Goal: Transaction & Acquisition: Purchase product/service

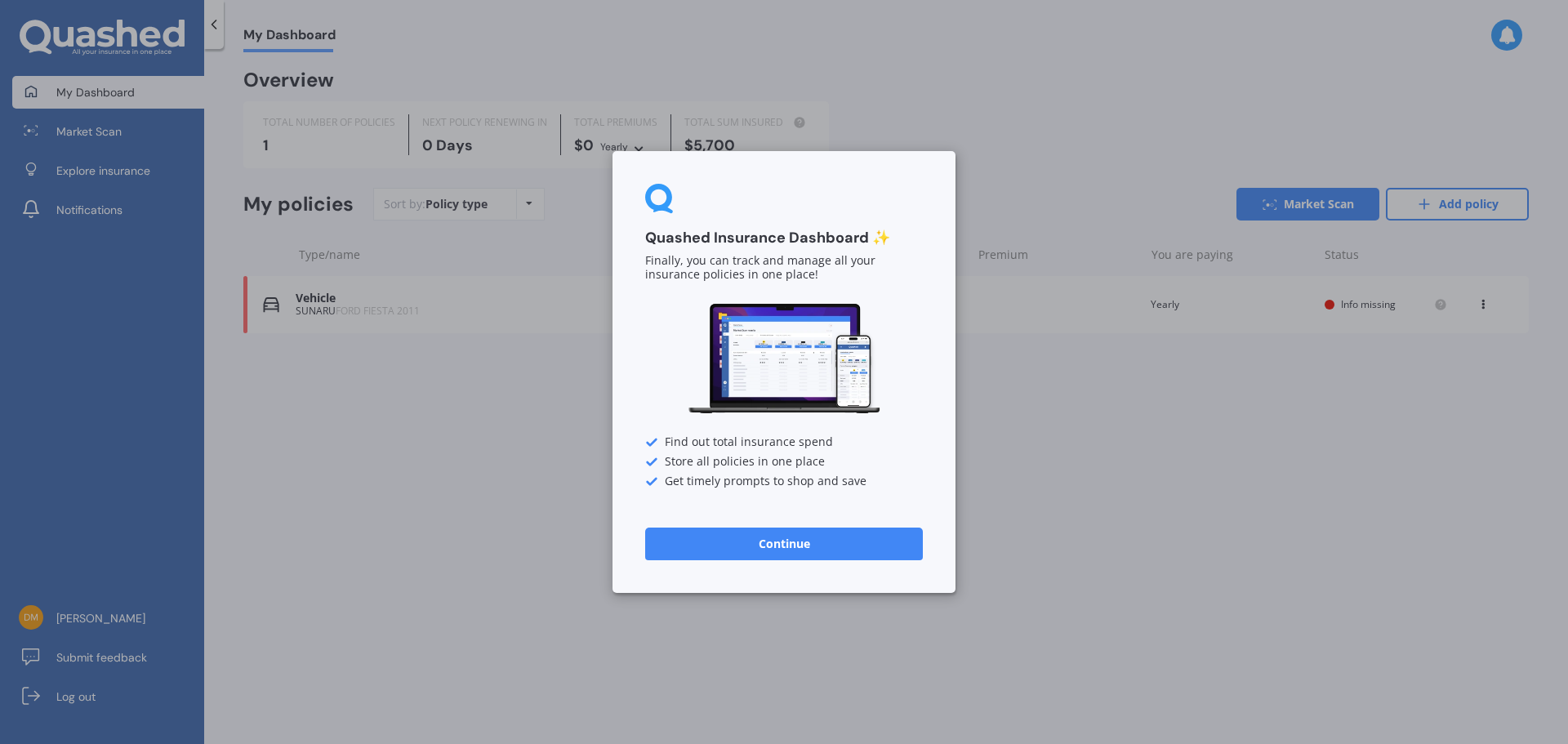
click at [763, 545] on button "Continue" at bounding box center [784, 543] width 278 height 32
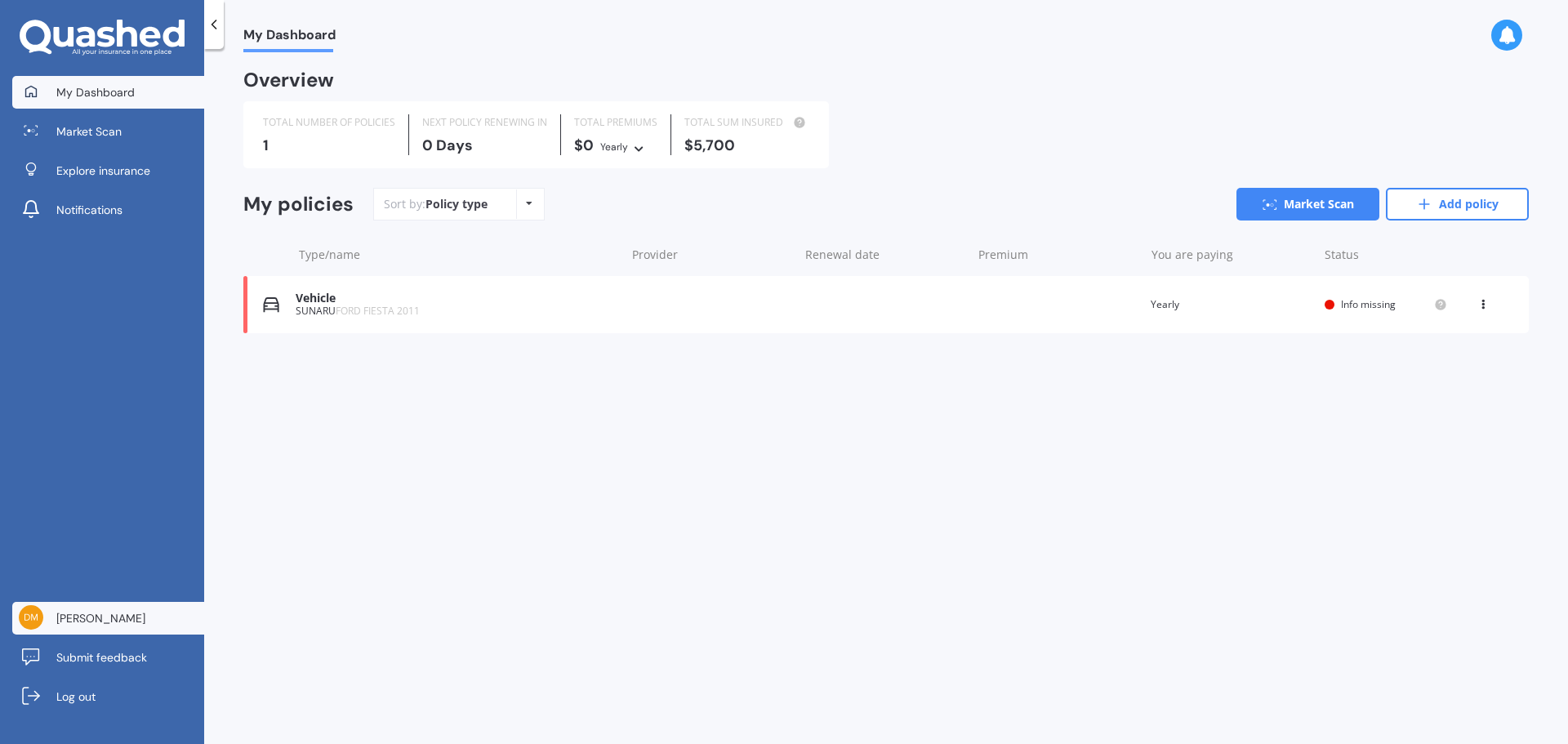
click at [82, 622] on span "David Moorhouse" at bounding box center [101, 617] width 89 height 17
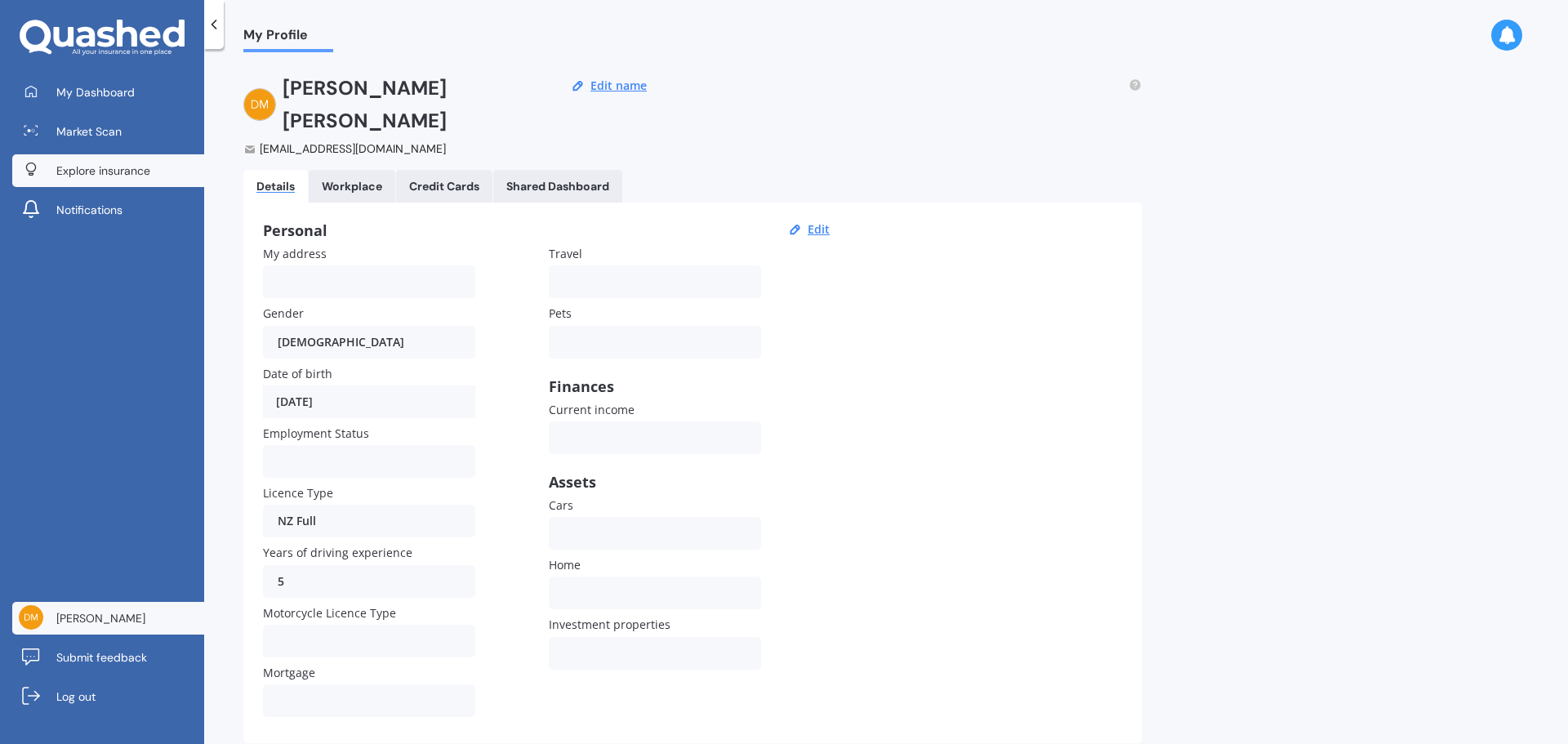
click at [91, 168] on span "Explore insurance" at bounding box center [103, 171] width 94 height 17
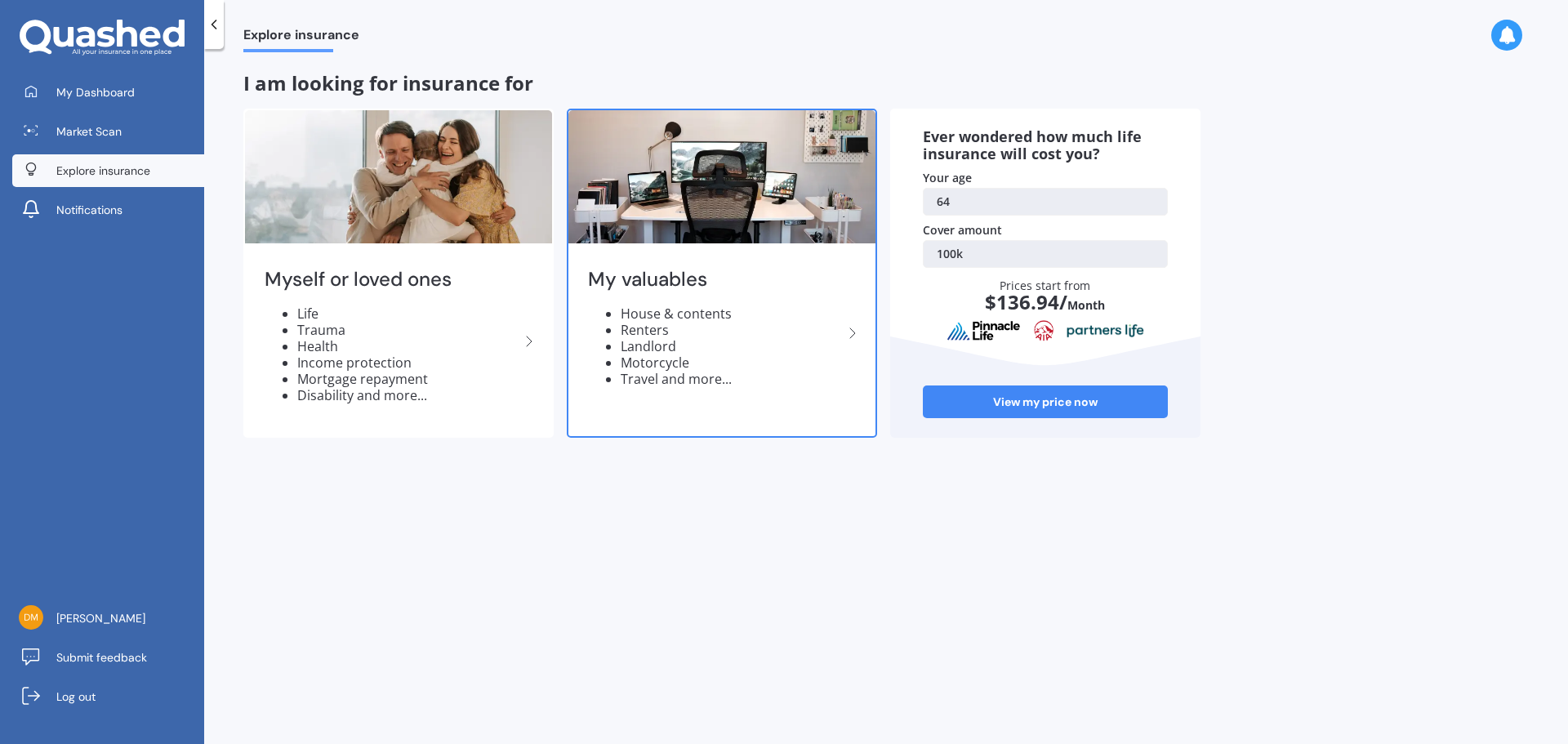
click at [690, 313] on li "House & contents" at bounding box center [732, 313] width 222 height 17
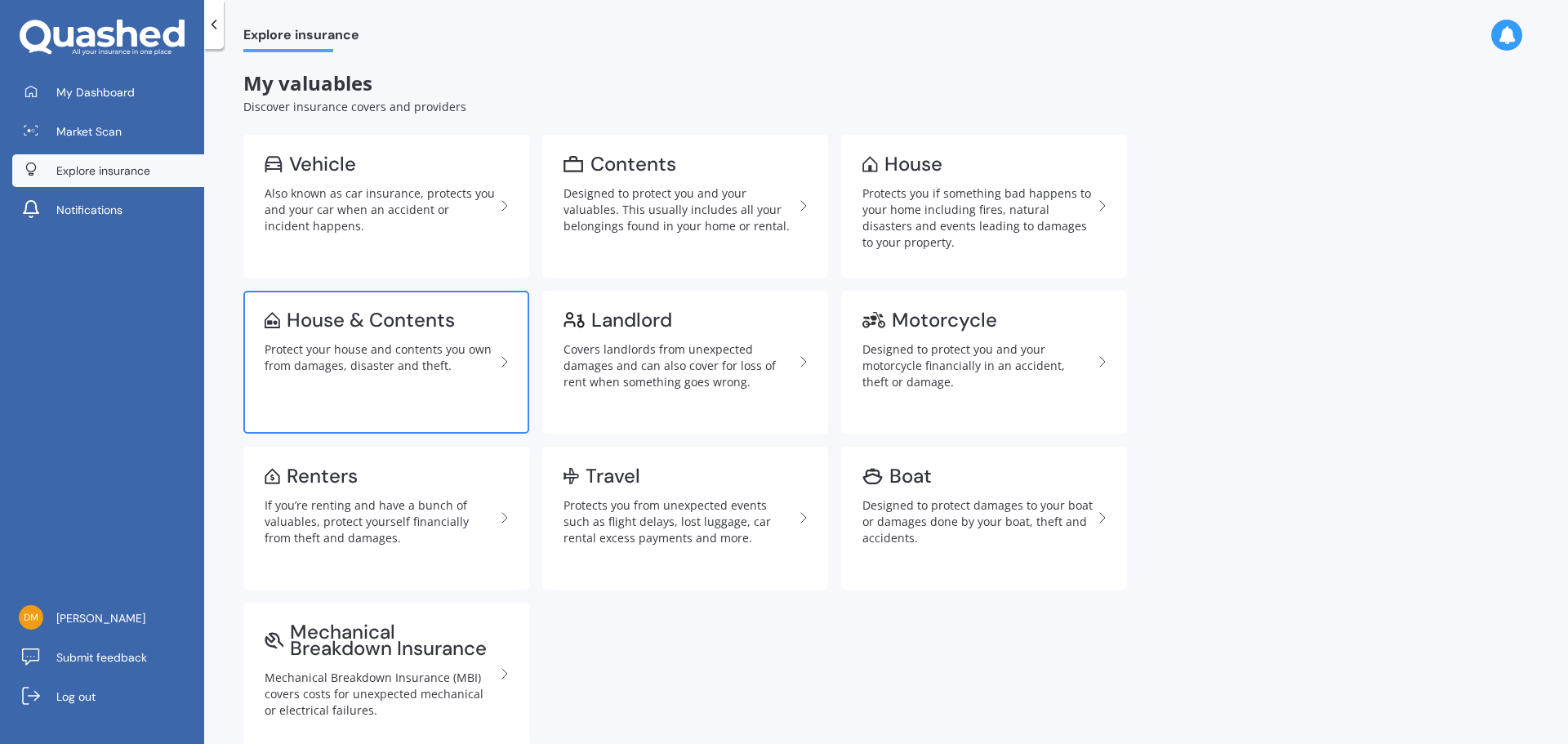
click at [364, 357] on div "Protect your house and contents you own from damages, disaster and theft." at bounding box center [380, 357] width 230 height 32
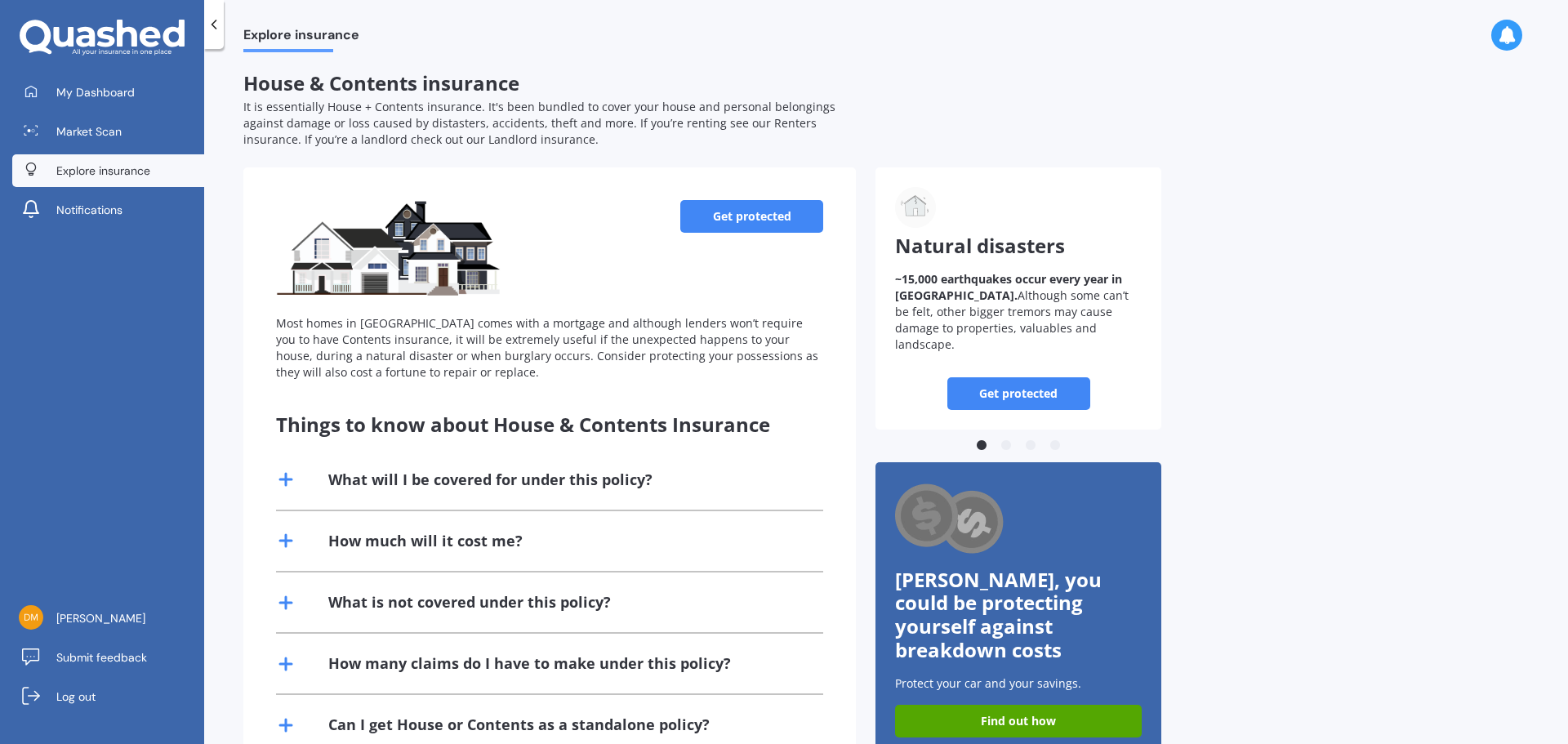
click at [730, 225] on link "Get protected" at bounding box center [751, 215] width 142 height 32
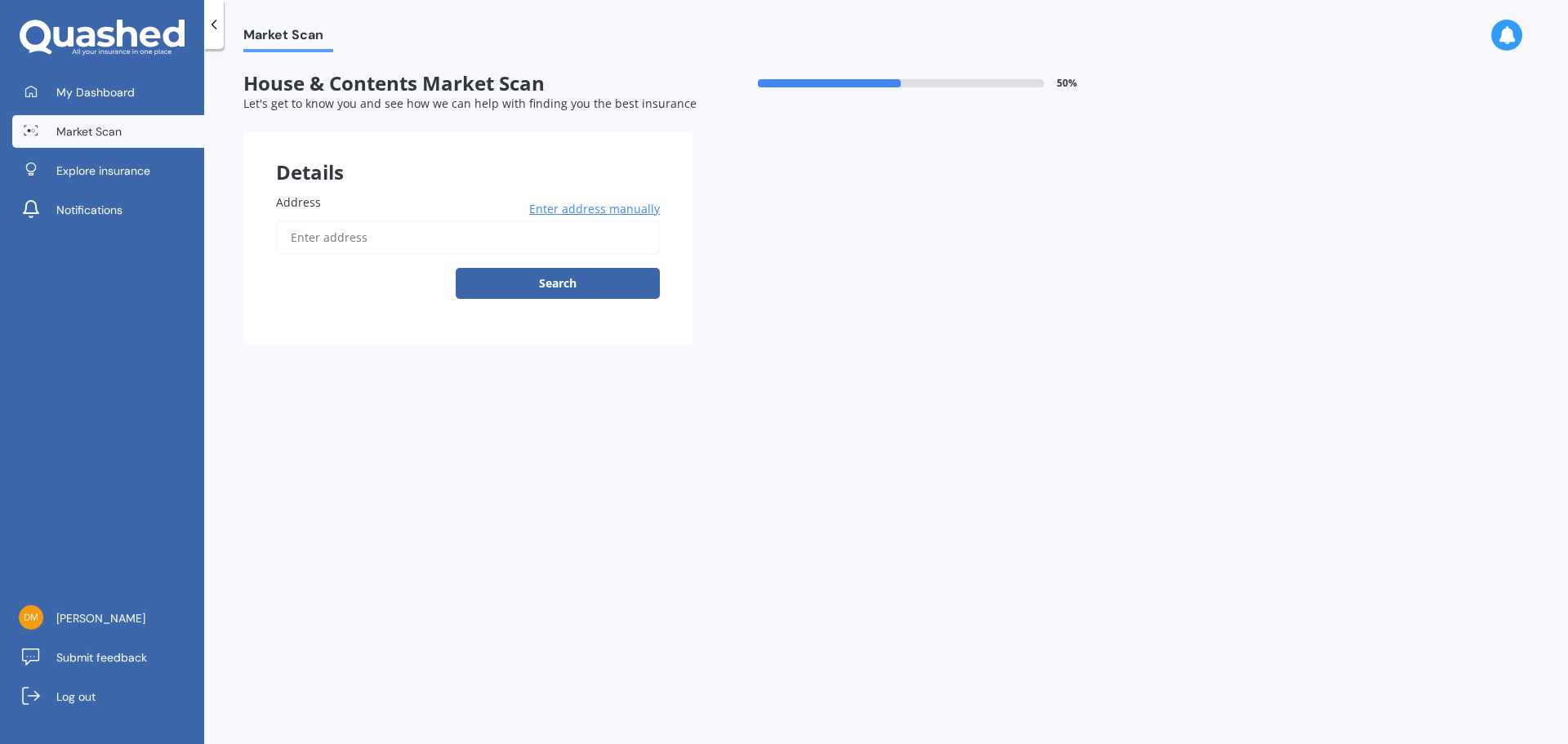
click at [316, 231] on input "Address" at bounding box center [467, 237] width 383 height 34
type input "3/50 Titirangi Road, New Lynn, Auckland 0600"
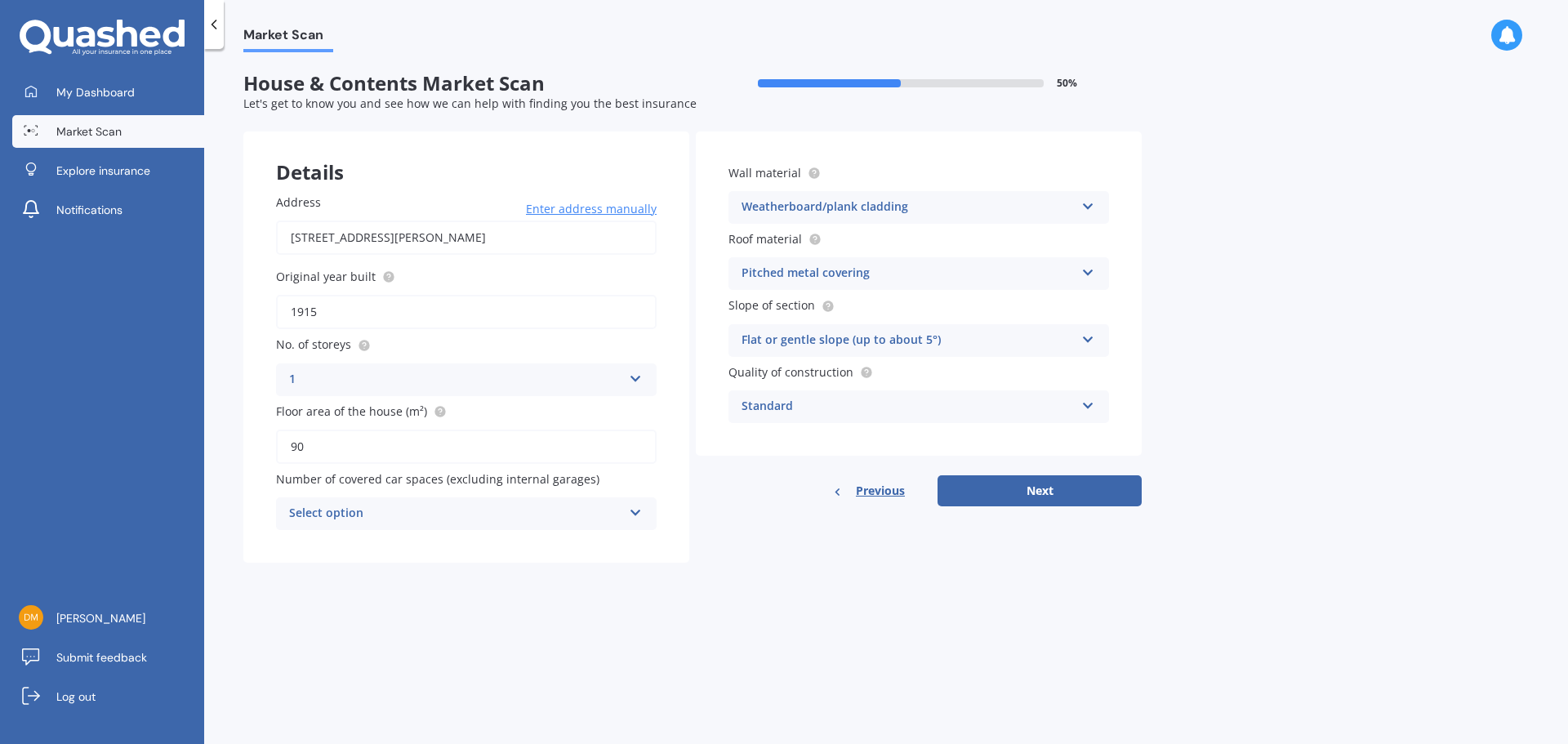
click at [321, 313] on input "1915" at bounding box center [466, 311] width 381 height 34
type input "1980"
drag, startPoint x: 415, startPoint y: 387, endPoint x: 454, endPoint y: 396, distance: 40.0
click at [439, 393] on div "1 1 2 3 4 5+" at bounding box center [466, 379] width 381 height 32
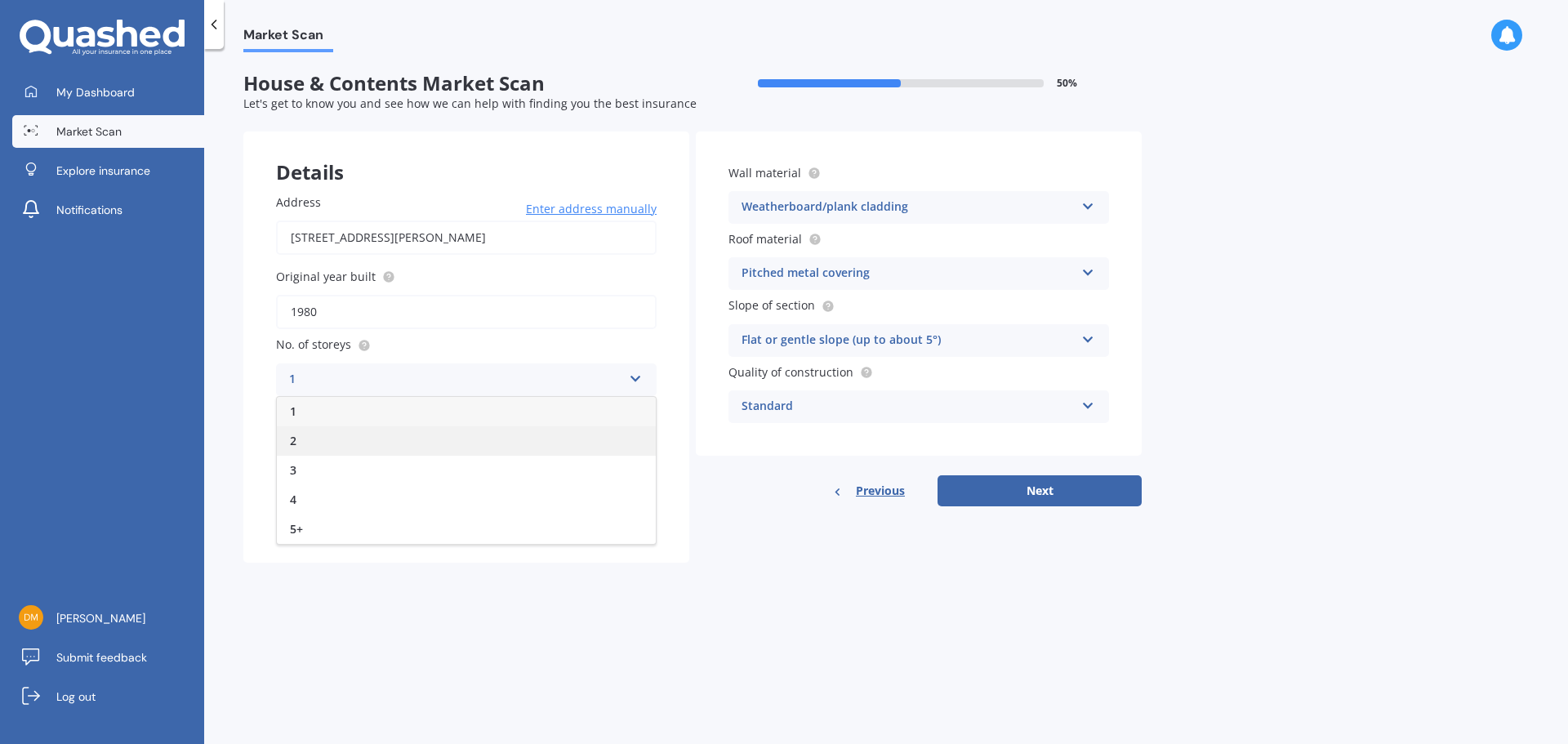
click at [343, 439] on div "2" at bounding box center [466, 441] width 379 height 29
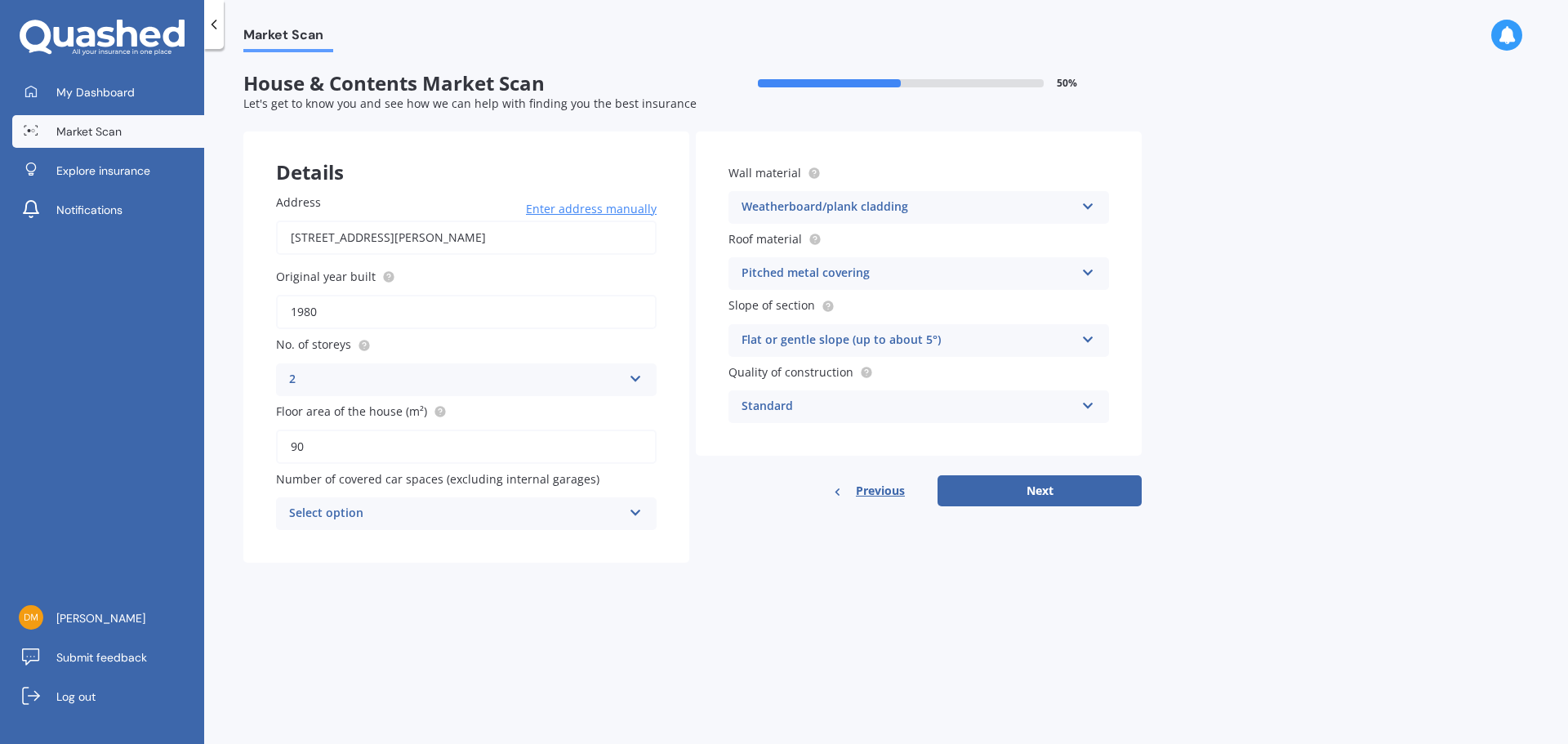
click at [339, 453] on input "90" at bounding box center [466, 446] width 381 height 34
click at [338, 453] on input "90" at bounding box center [466, 446] width 381 height 34
type input "9"
type input "100"
click at [634, 514] on icon at bounding box center [636, 509] width 14 height 12
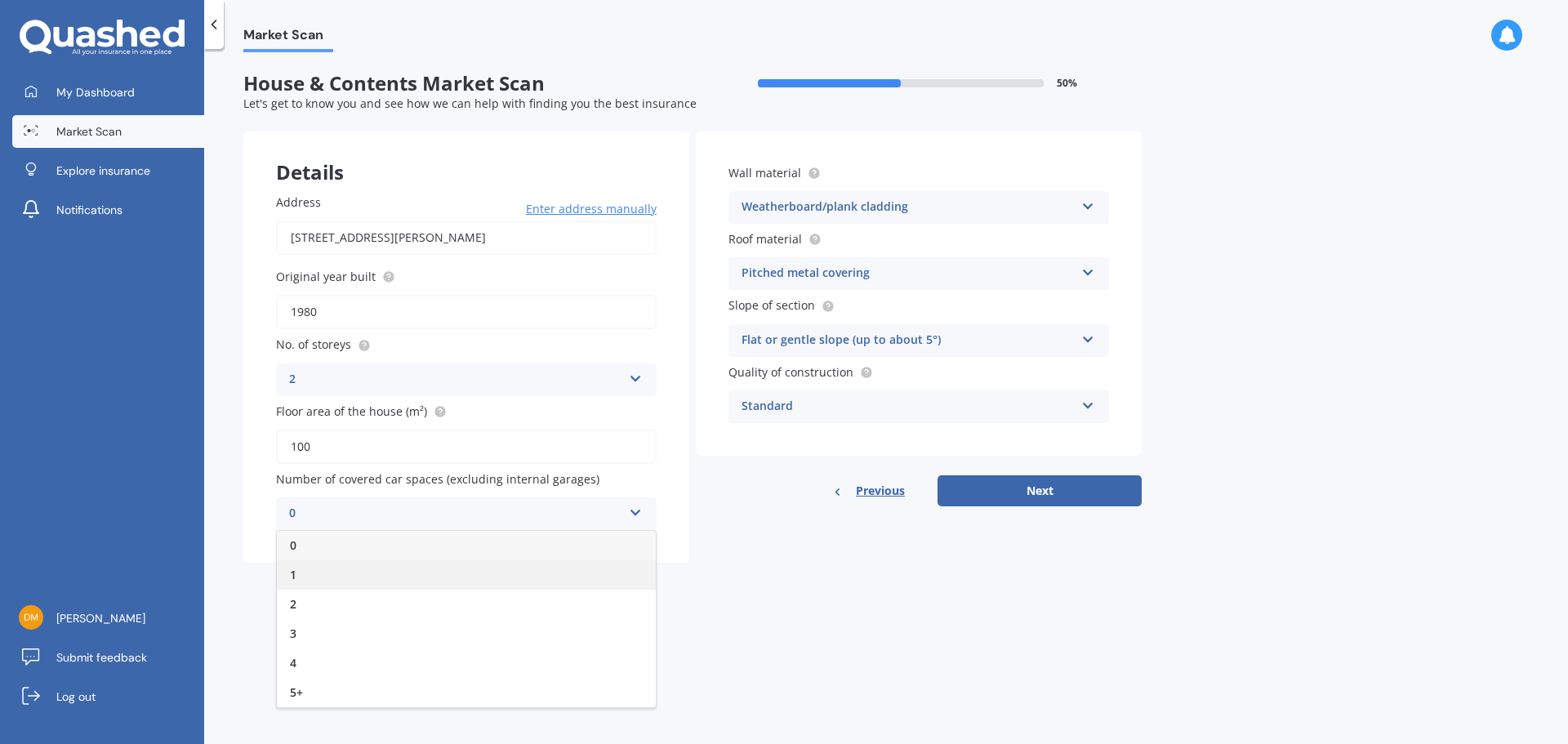
click at [402, 572] on div "1" at bounding box center [466, 574] width 379 height 29
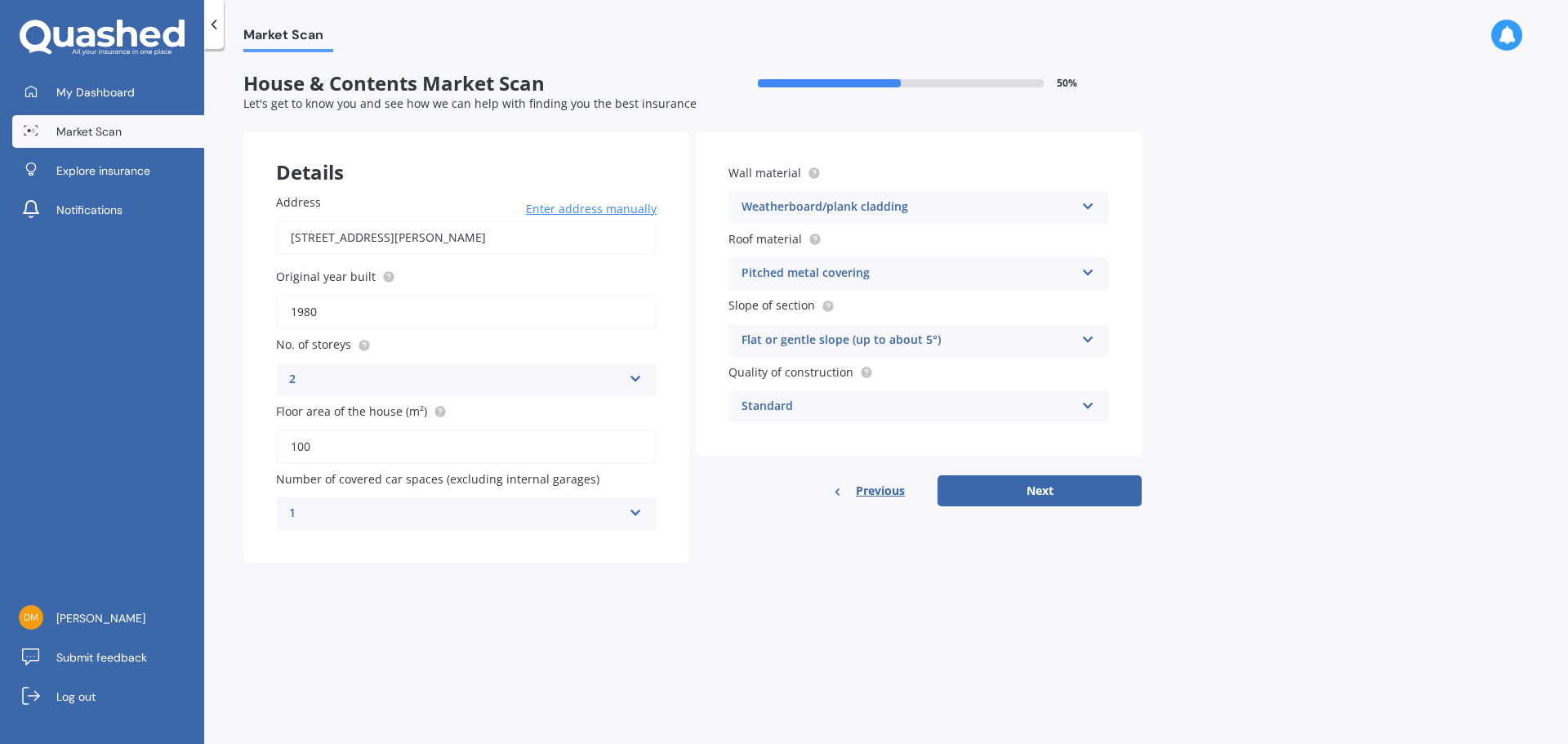
click at [1088, 208] on icon at bounding box center [1088, 204] width 14 height 12
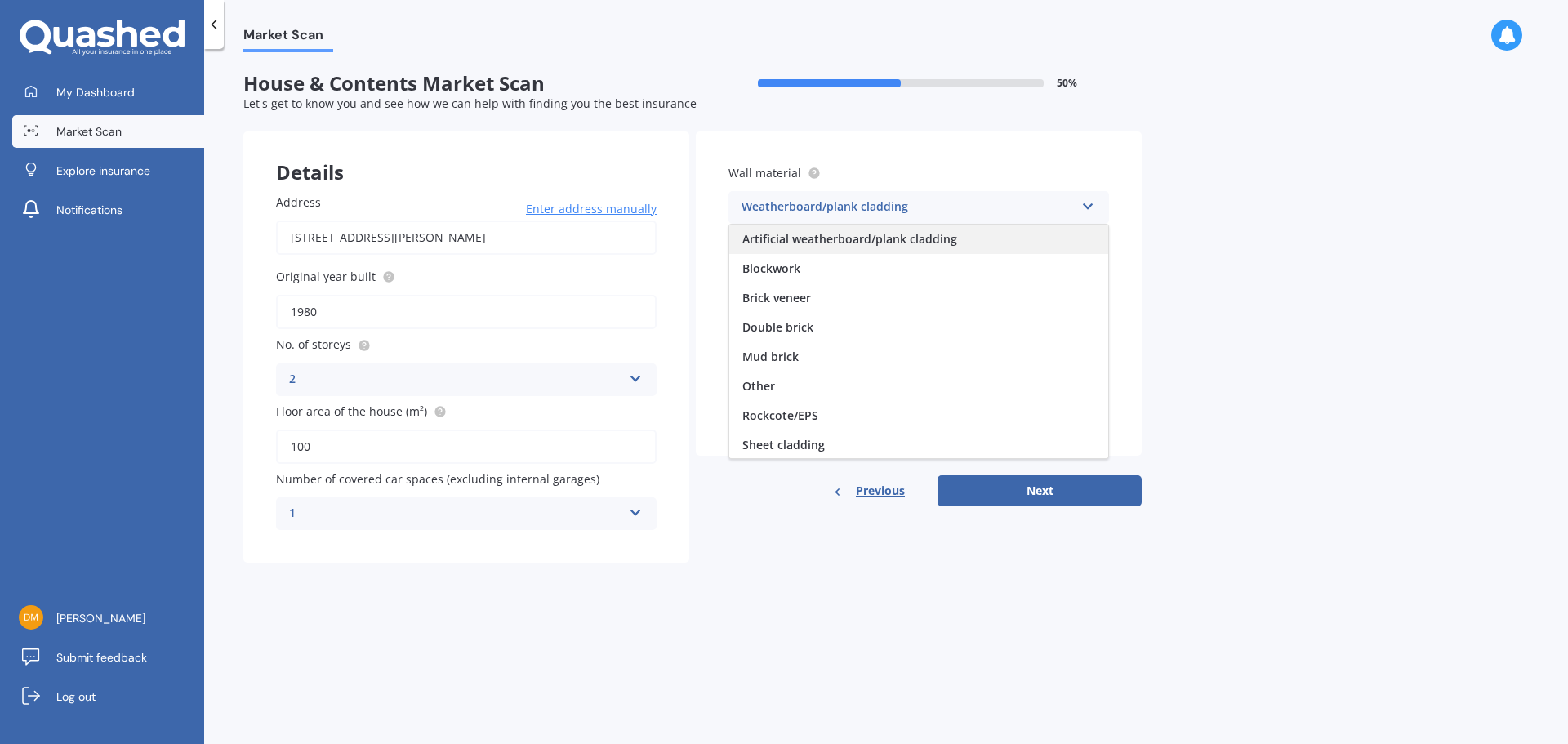
click at [849, 237] on span "Artificial weatherboard/plank cladding" at bounding box center [850, 239] width 215 height 16
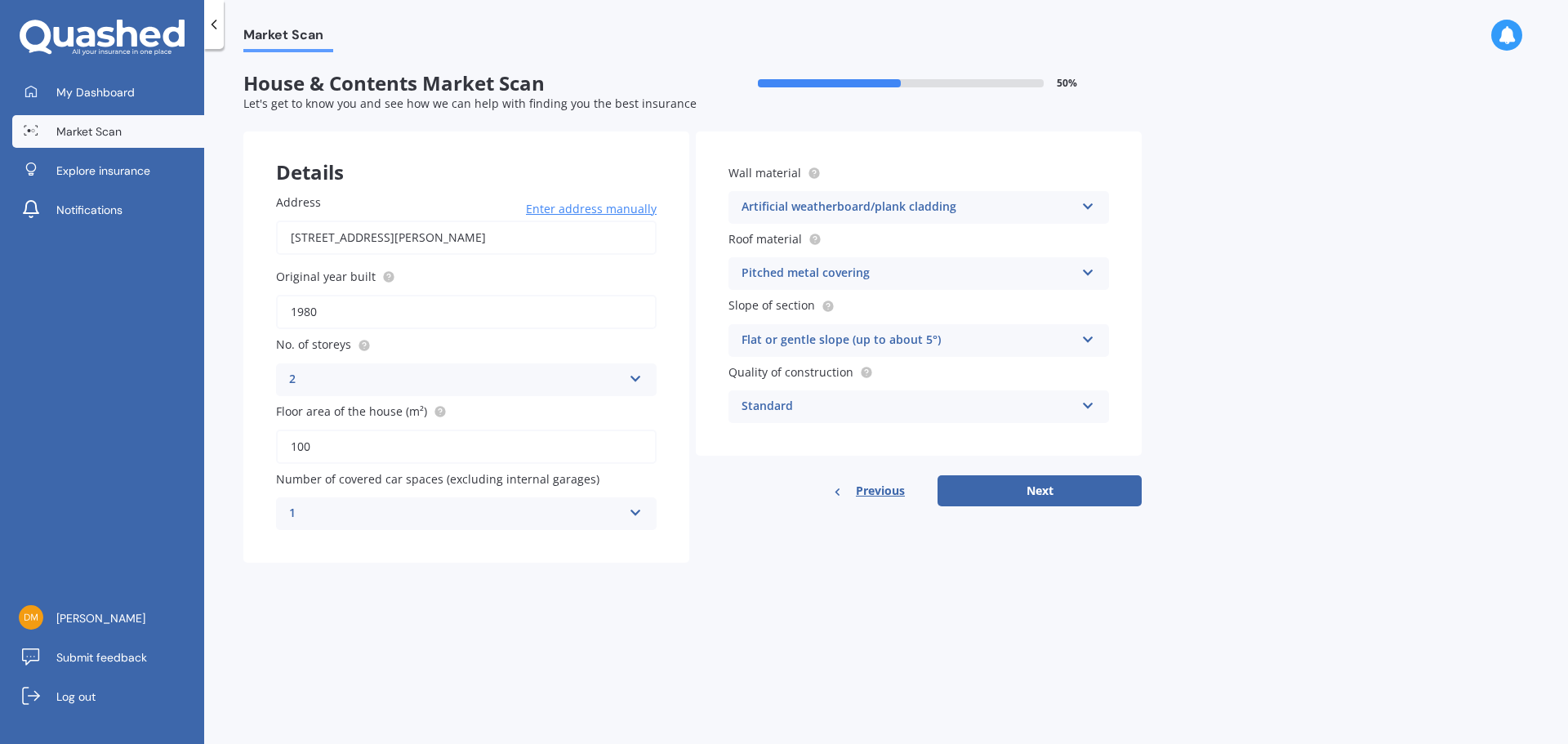
click at [1089, 272] on icon at bounding box center [1088, 269] width 14 height 12
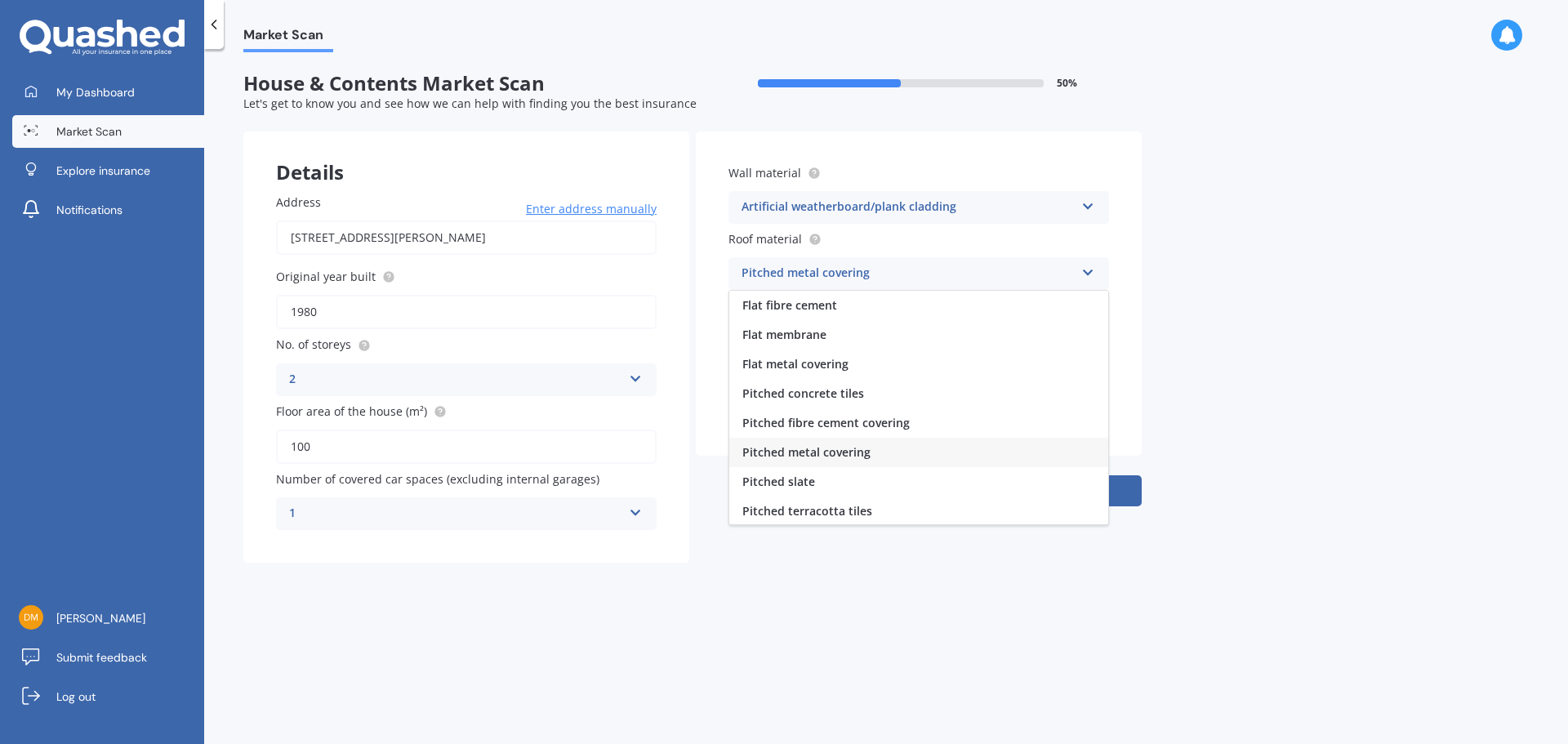
click at [1118, 269] on div "Wall material Artificial weatherboard/plank cladding Artificial weatherboard/pl…" at bounding box center [918, 294] width 446 height 324
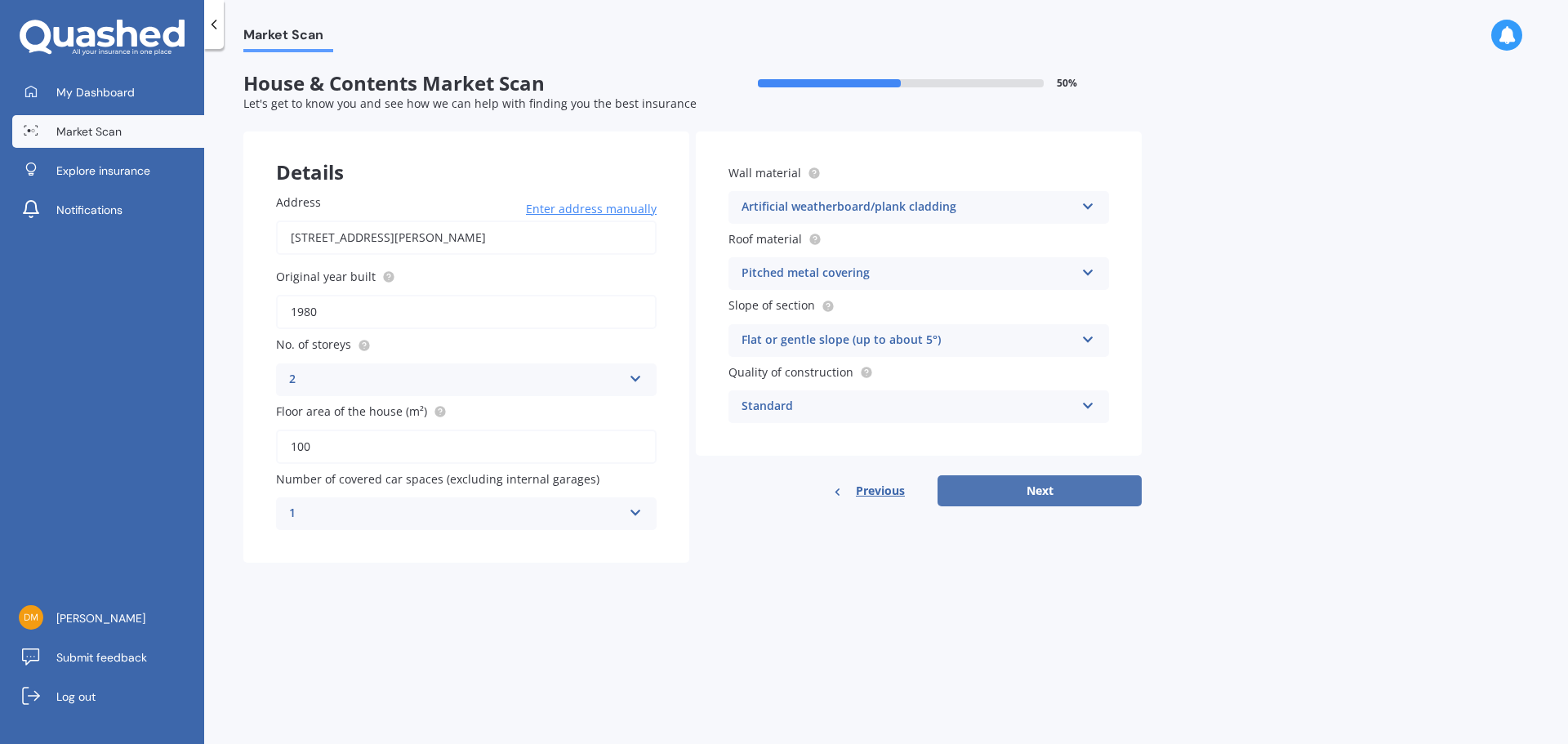
click at [985, 492] on button "Next" at bounding box center [1039, 490] width 204 height 31
select select "21"
select select "10"
select select "1960"
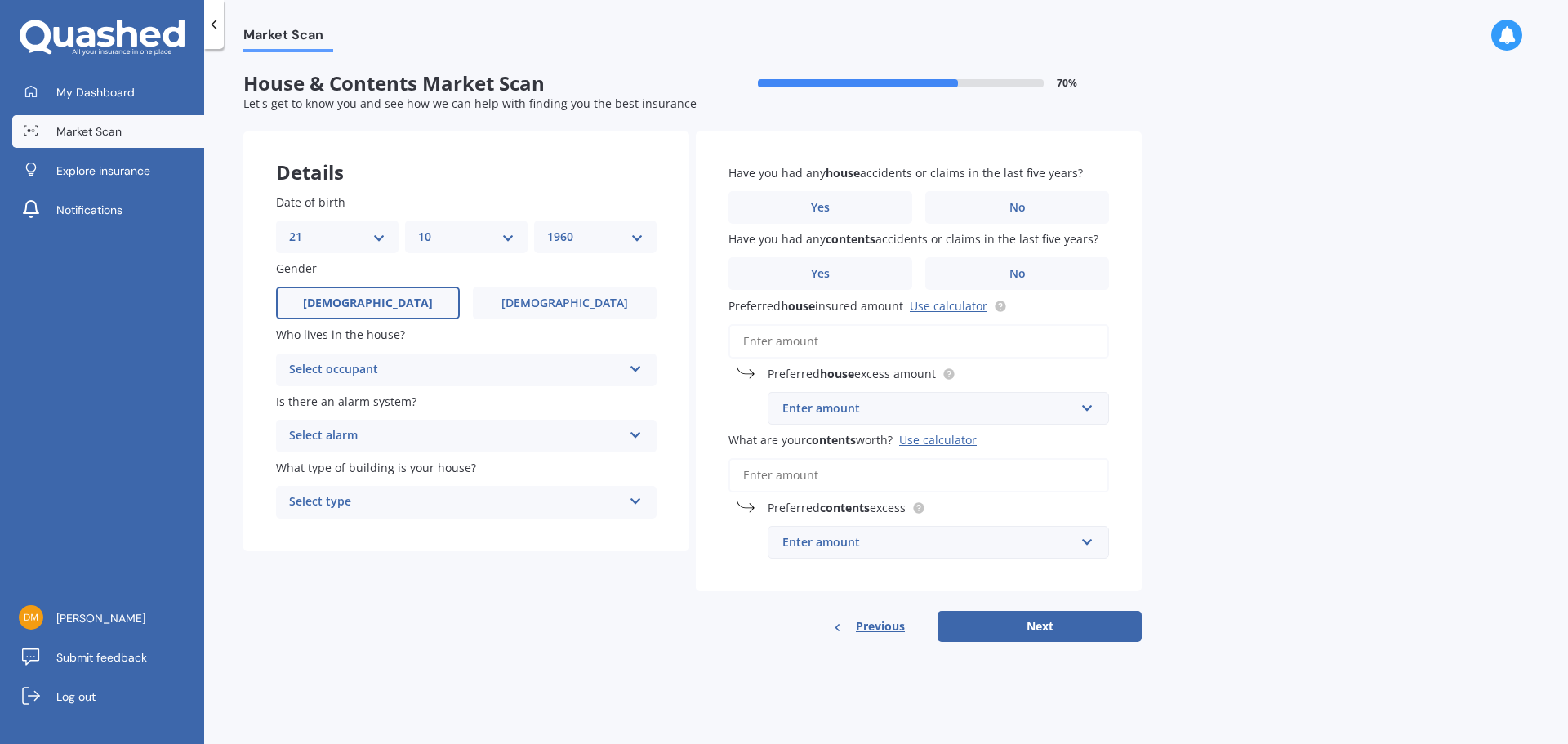
click at [634, 368] on icon at bounding box center [636, 366] width 14 height 12
click at [423, 404] on div "Owner" at bounding box center [466, 402] width 379 height 29
click at [431, 434] on div "Select alarm" at bounding box center [456, 436] width 334 height 20
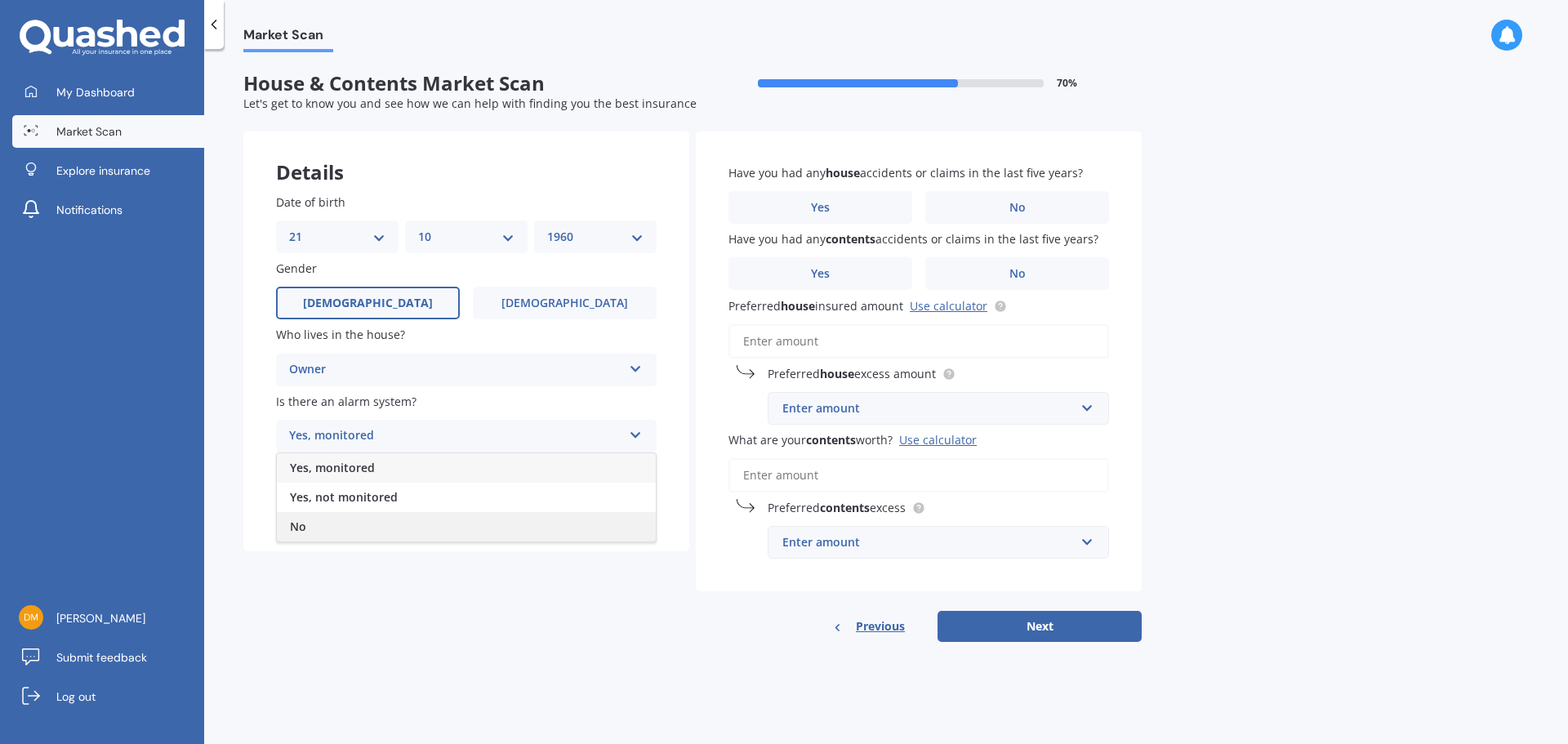
click at [375, 523] on div "No" at bounding box center [466, 527] width 379 height 29
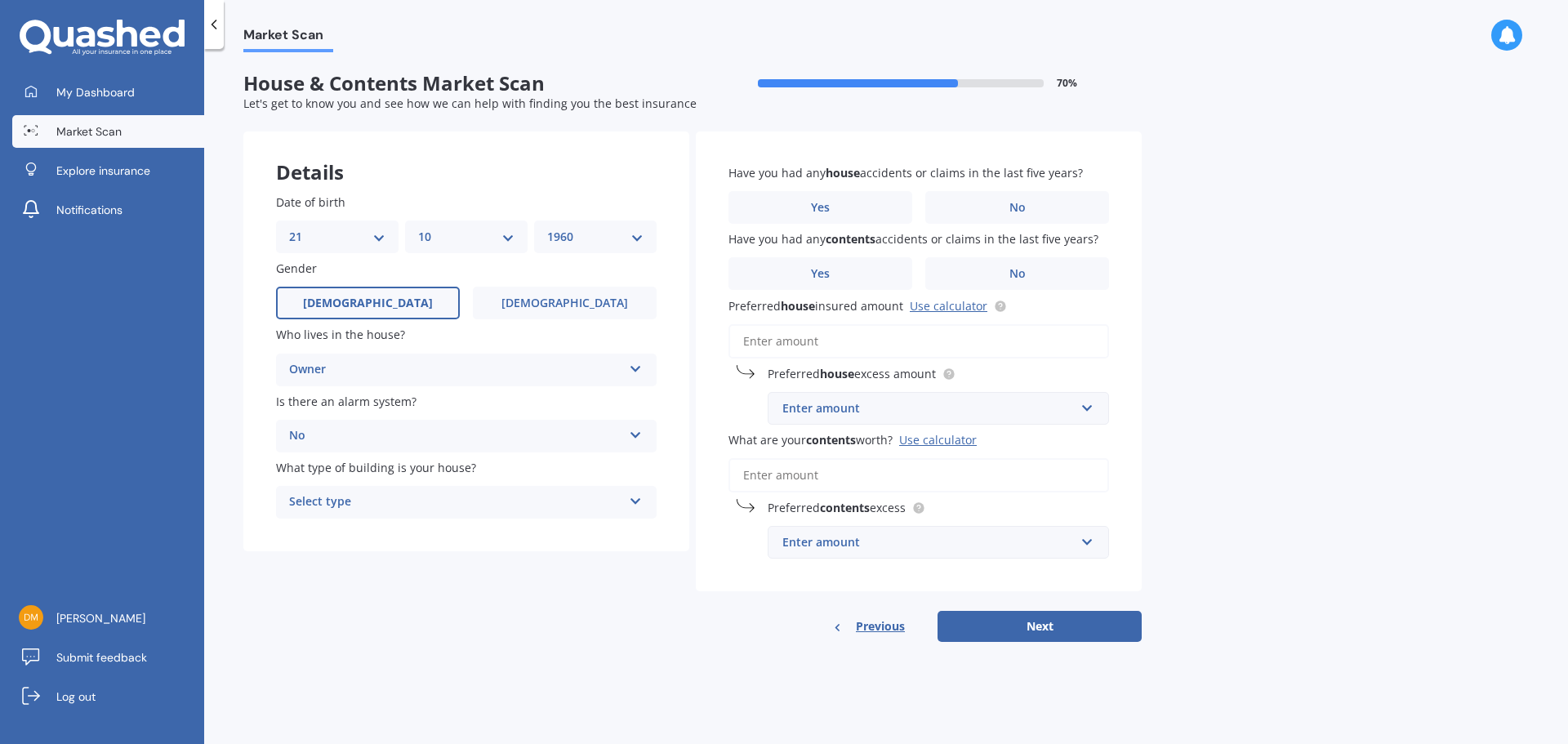
click at [388, 499] on div "Select type" at bounding box center [456, 502] width 334 height 20
click at [386, 529] on div "Freestanding" at bounding box center [466, 533] width 379 height 29
click at [1023, 208] on span "No" at bounding box center [1018, 208] width 17 height 14
click at [0, 0] on input "No" at bounding box center [0, 0] width 0 height 0
click at [985, 270] on label "No" at bounding box center [1017, 273] width 183 height 32
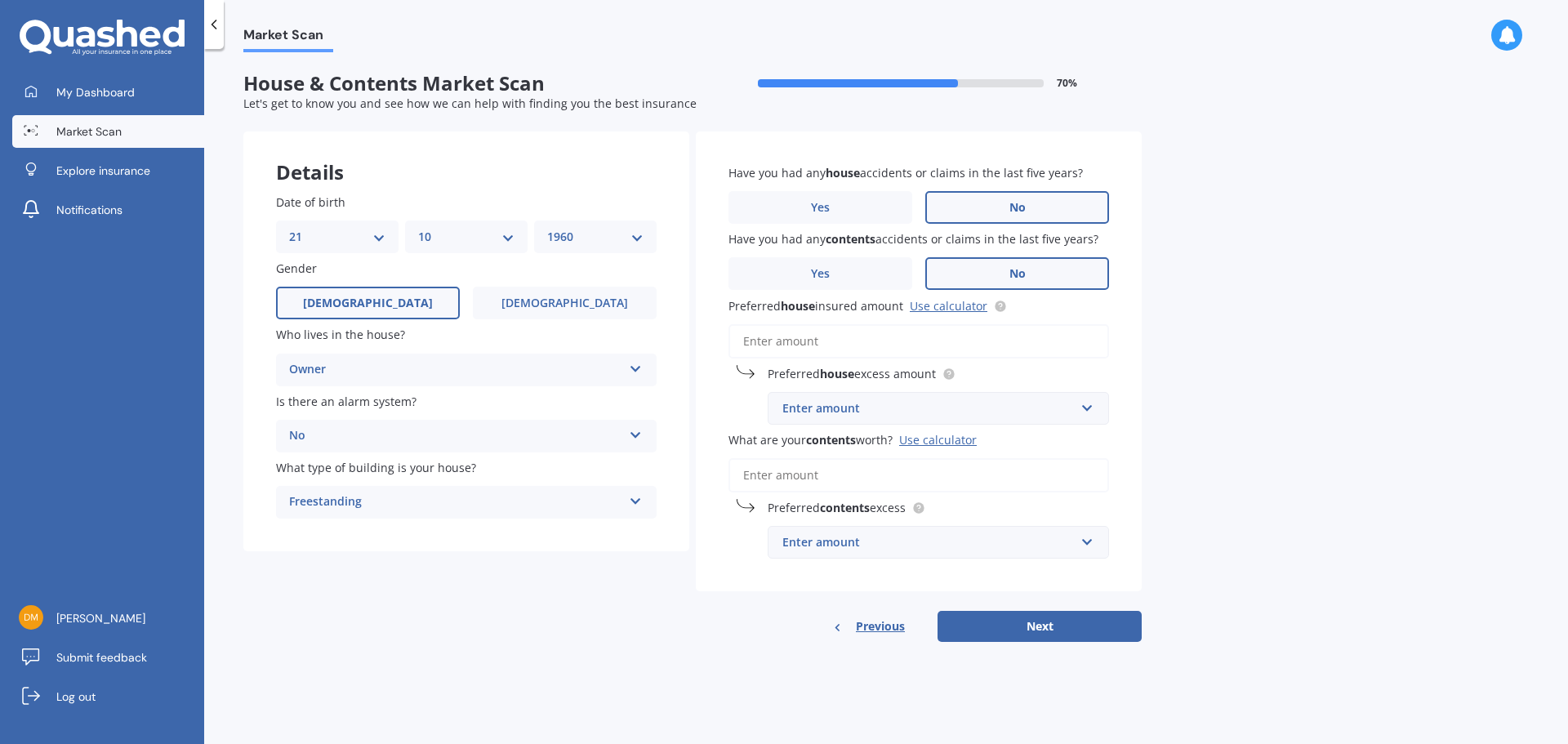
click at [0, 0] on input "No" at bounding box center [0, 0] width 0 height 0
click at [928, 308] on link "Use calculator" at bounding box center [949, 306] width 78 height 16
click at [781, 340] on input "Preferred house insured amount Use calculator" at bounding box center [919, 340] width 381 height 34
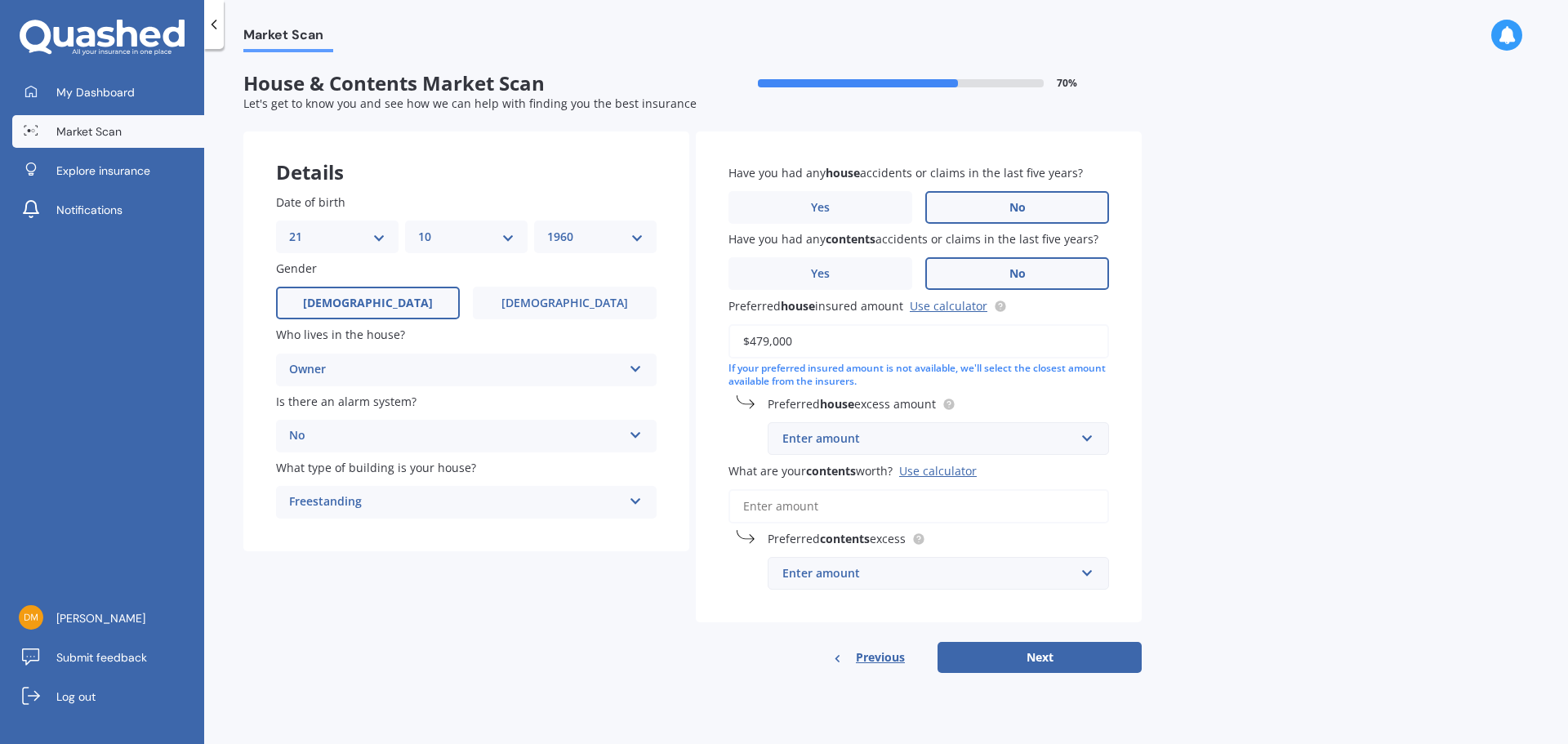
type input "$479,000"
click at [1091, 440] on input "text" at bounding box center [933, 439] width 327 height 31
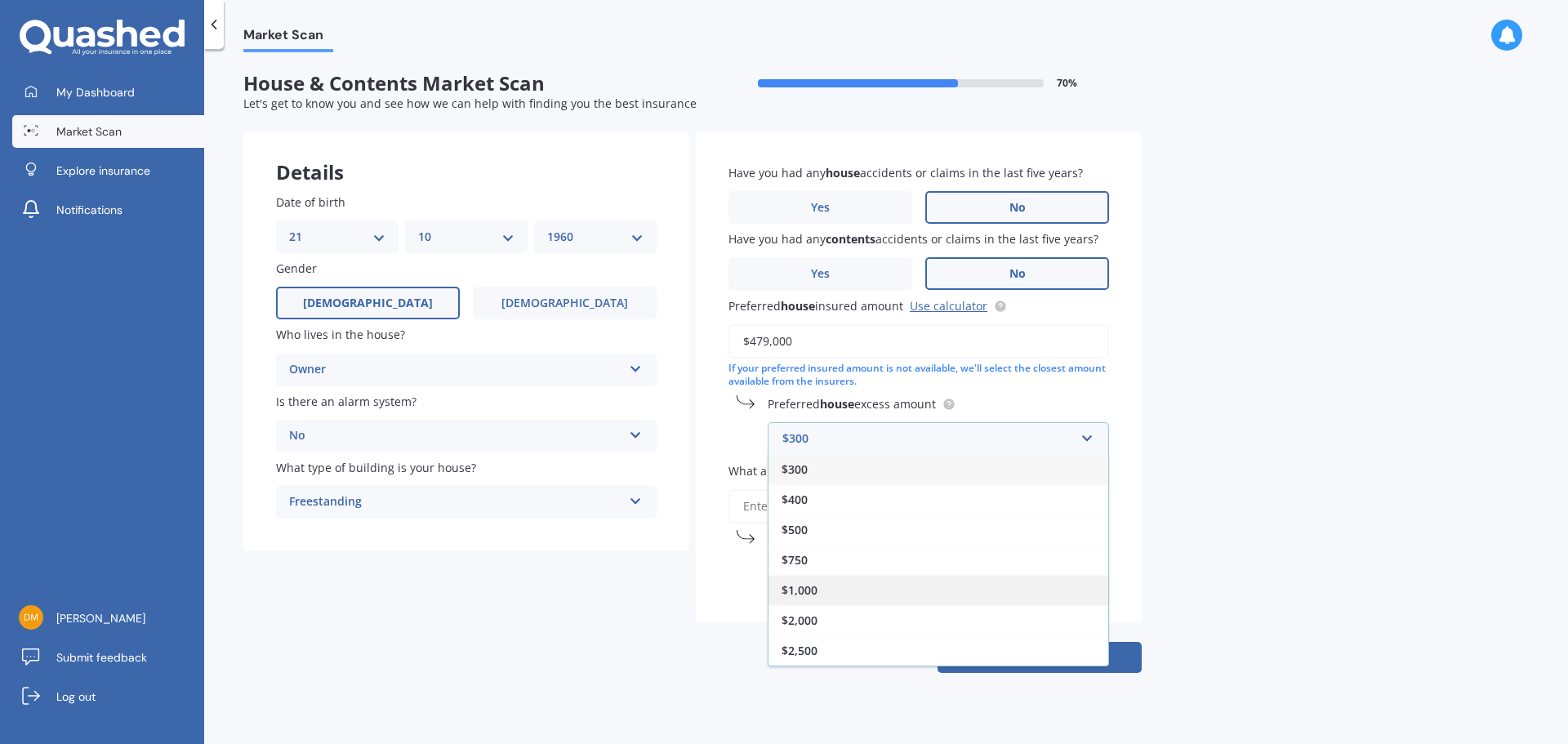
click at [818, 589] on div "$1,000" at bounding box center [939, 589] width 340 height 30
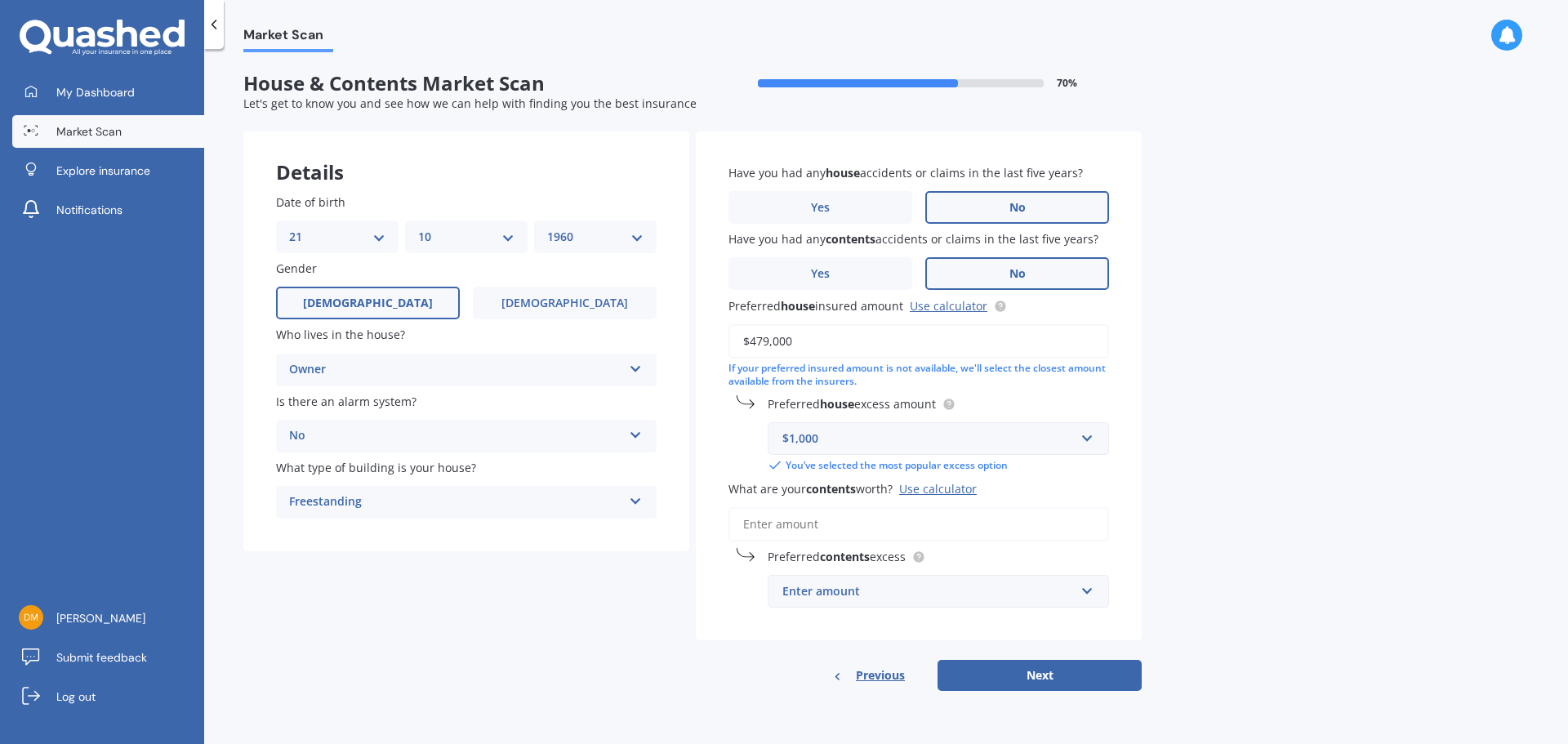
click at [790, 526] on input "What are your contents worth? Use calculator" at bounding box center [919, 524] width 381 height 34
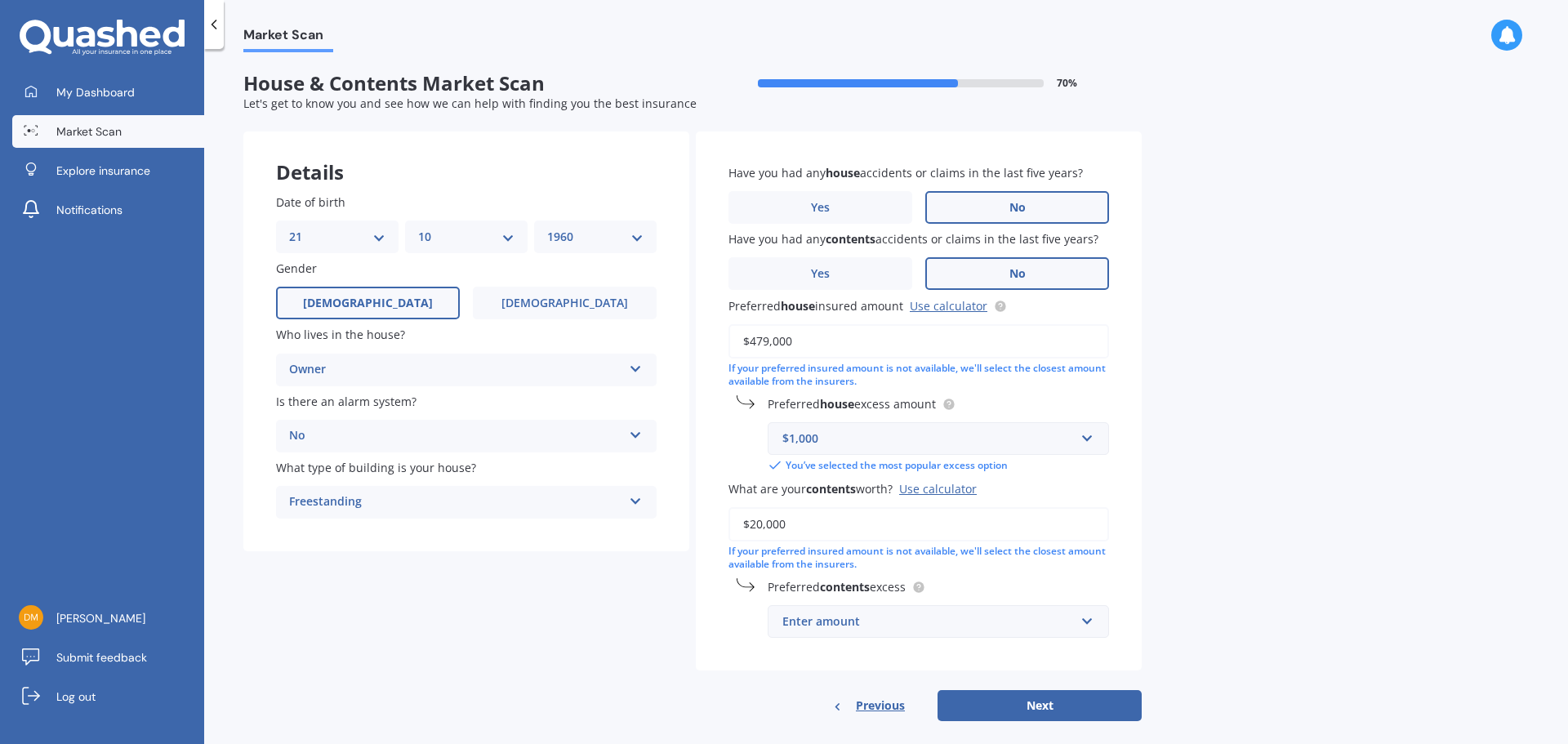
type input "$20,000"
click at [830, 626] on div "Enter amount" at bounding box center [929, 621] width 293 height 18
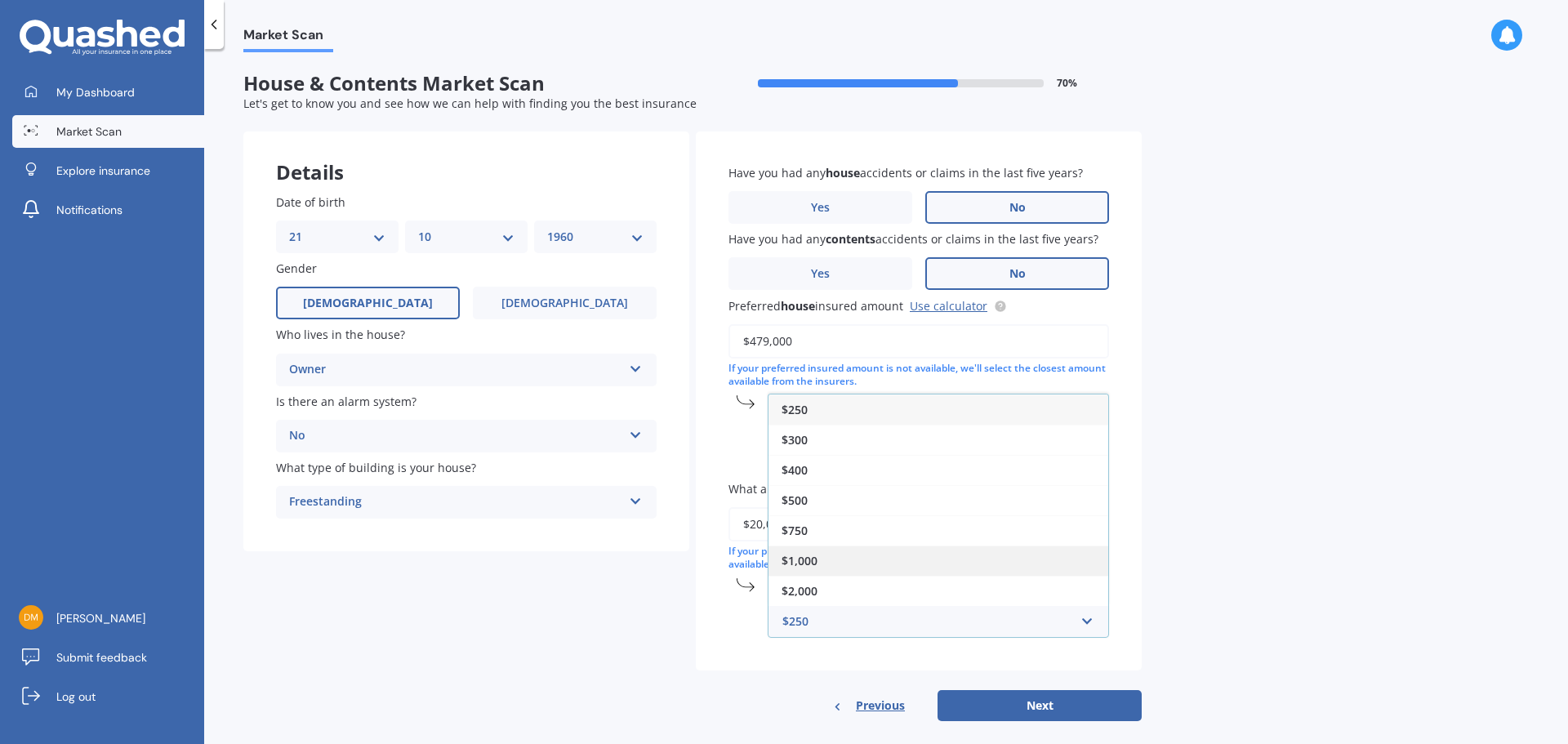
click at [806, 562] on span "$1,000" at bounding box center [799, 561] width 36 height 16
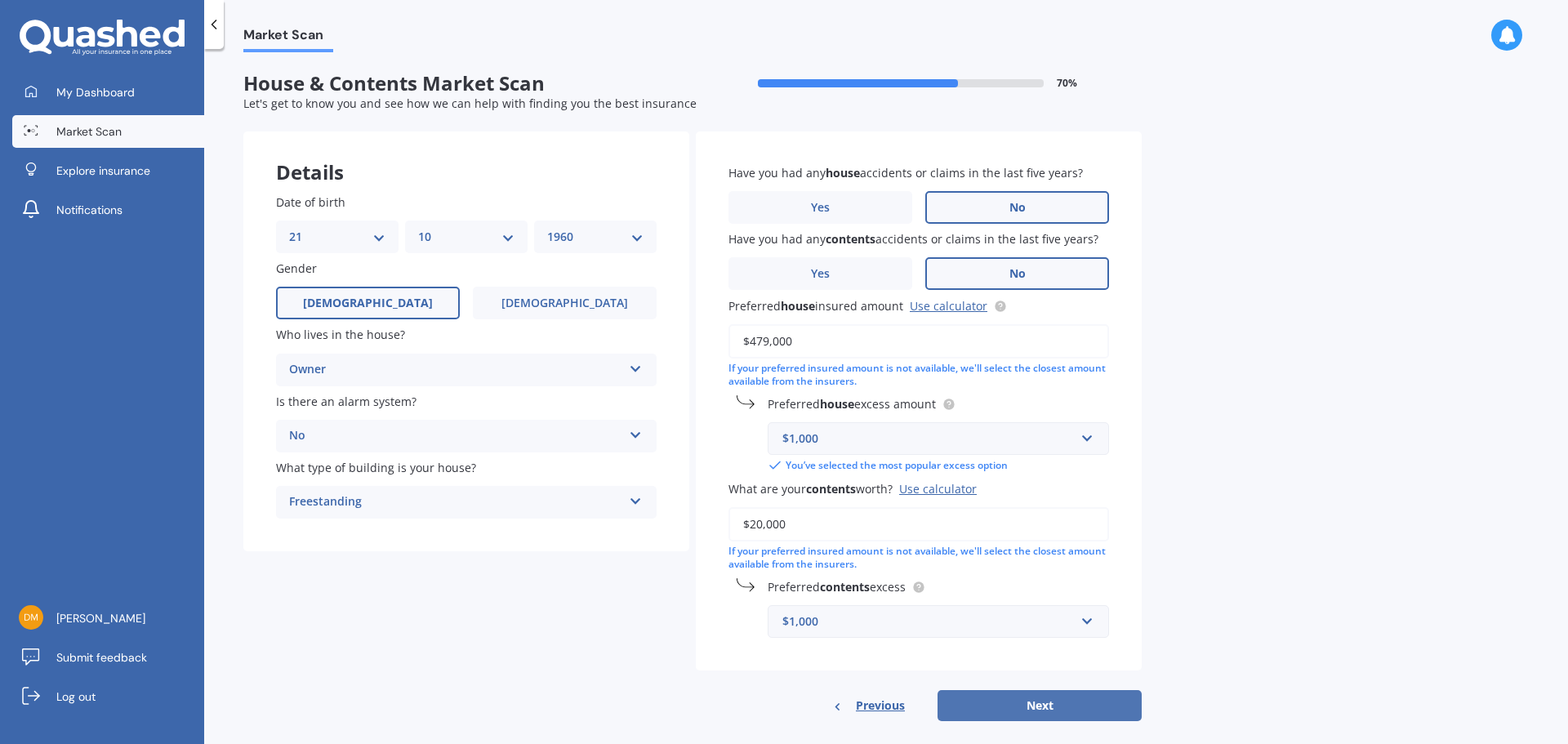
click at [995, 709] on button "Next" at bounding box center [1039, 705] width 204 height 31
select select "21"
select select "10"
select select "1960"
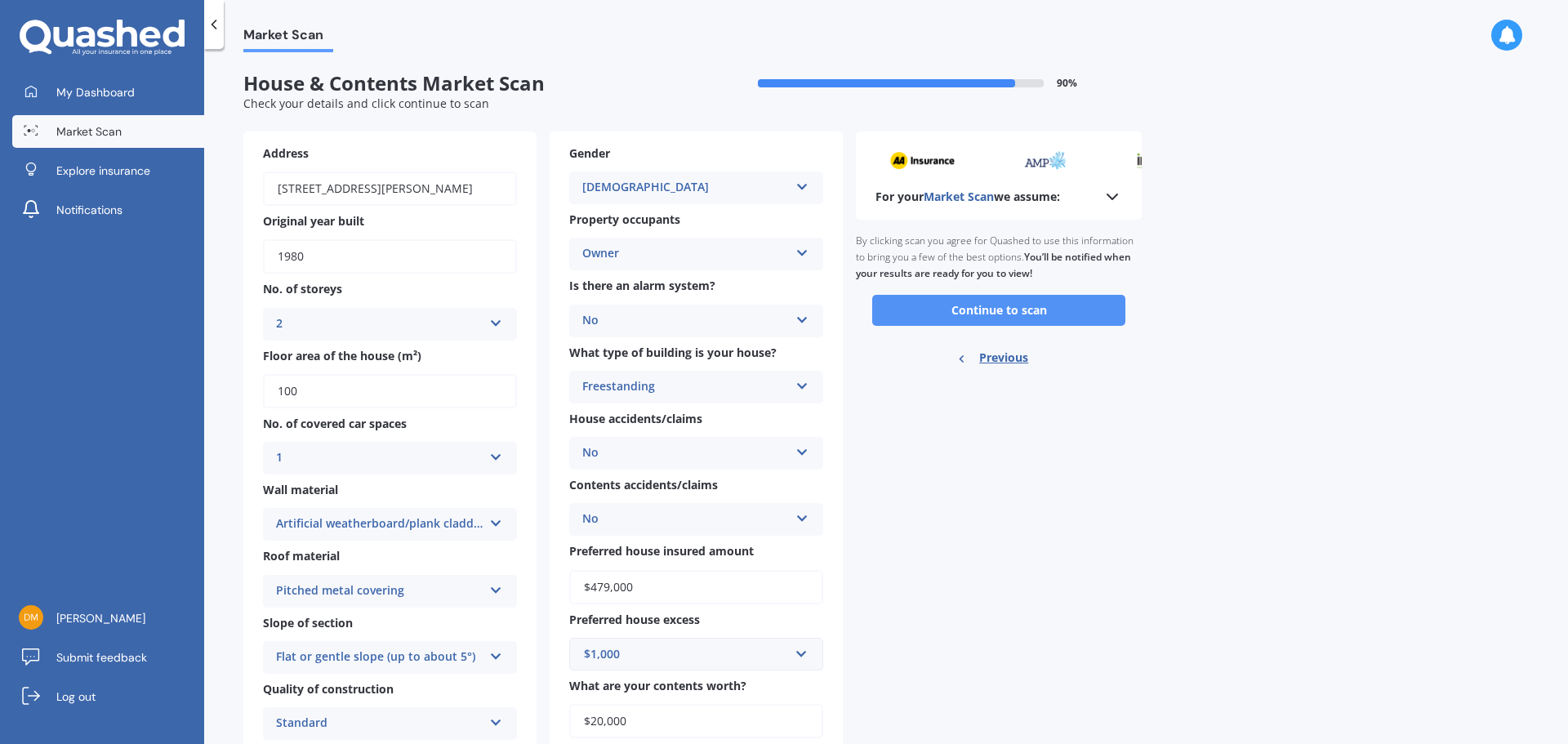
click at [957, 310] on button "Continue to scan" at bounding box center [999, 310] width 254 height 31
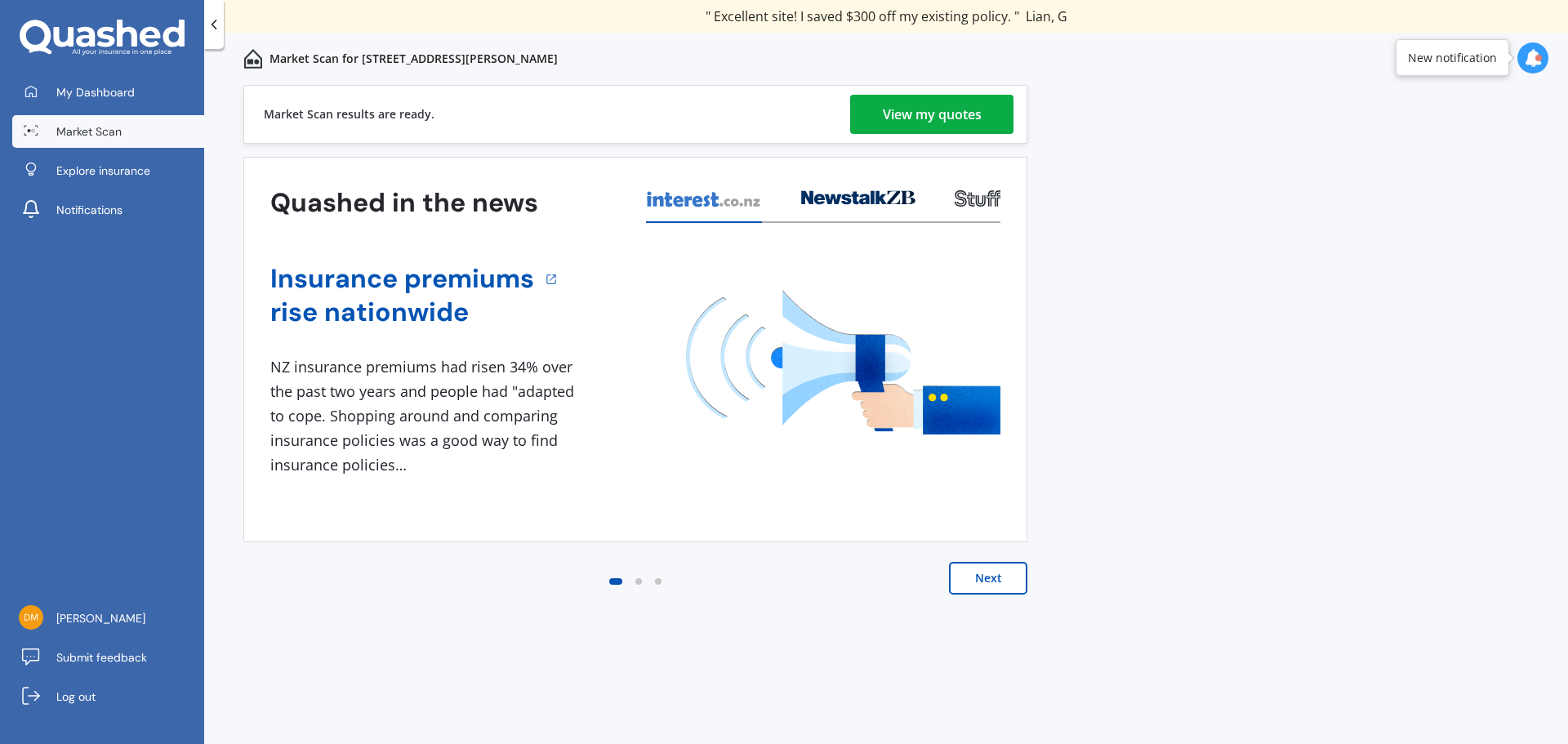
click at [896, 116] on div "View my quotes" at bounding box center [932, 114] width 99 height 39
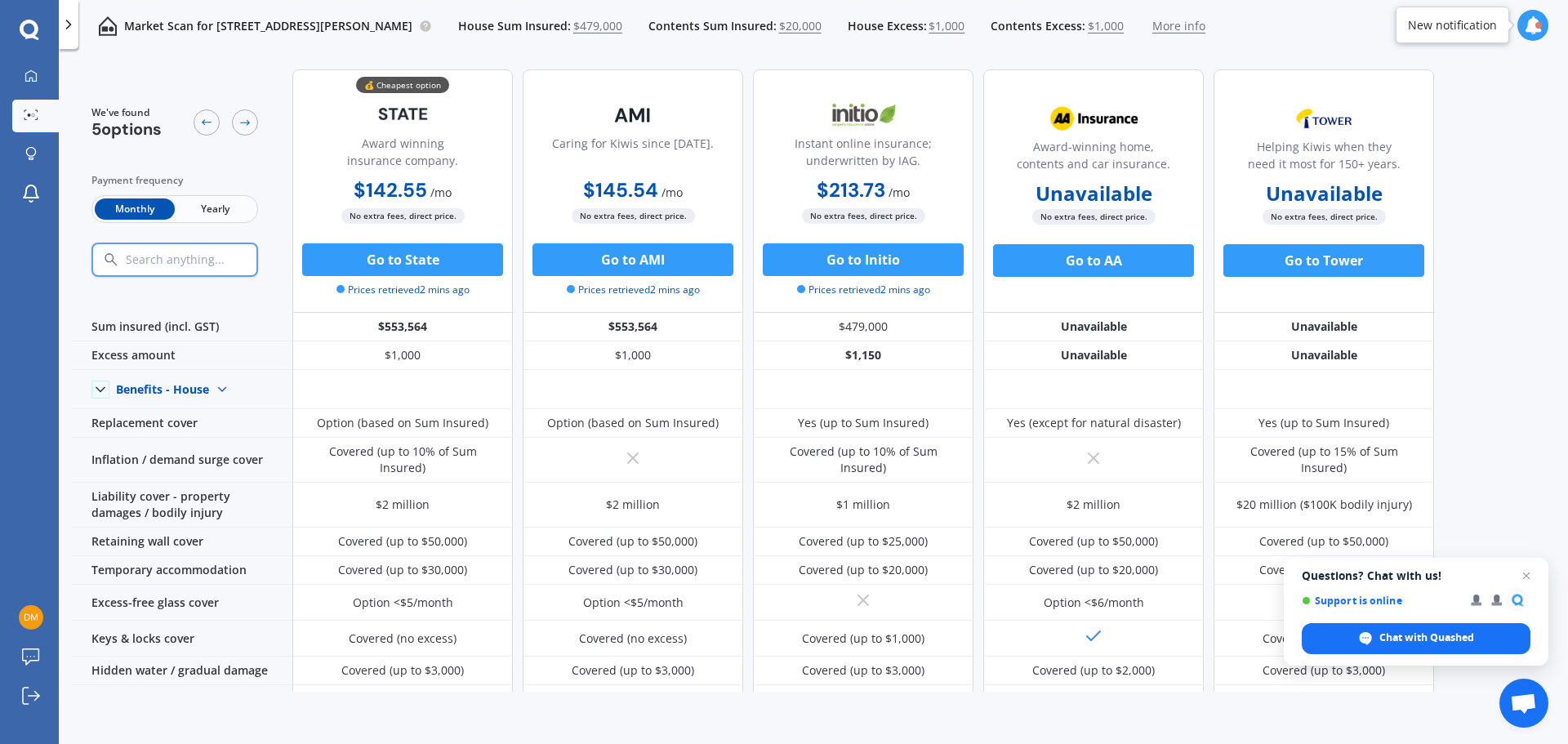
click at [213, 207] on span "Yearly" at bounding box center [215, 209] width 80 height 21
